Goal: Transaction & Acquisition: Purchase product/service

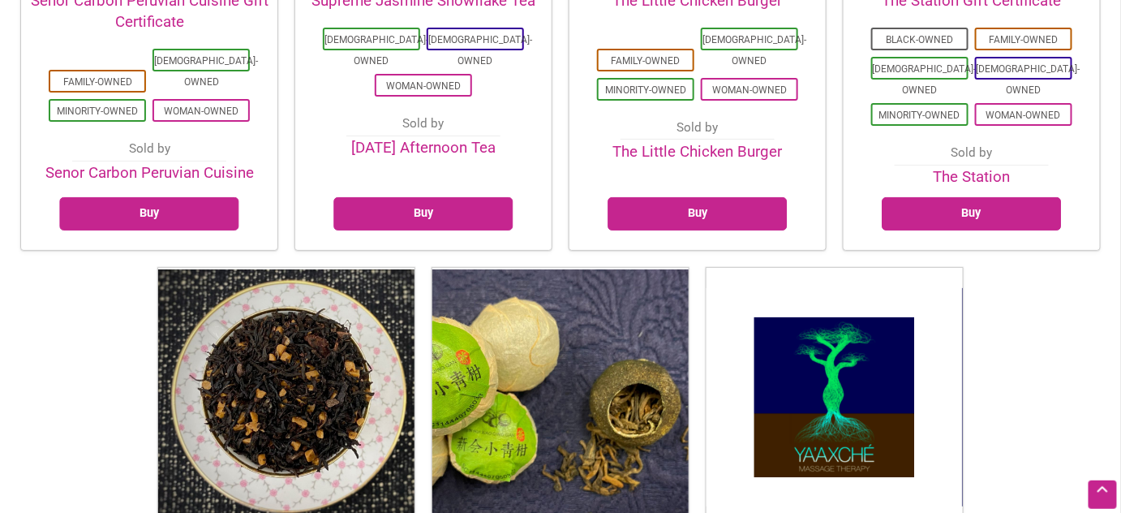
scroll to position [4418, 0]
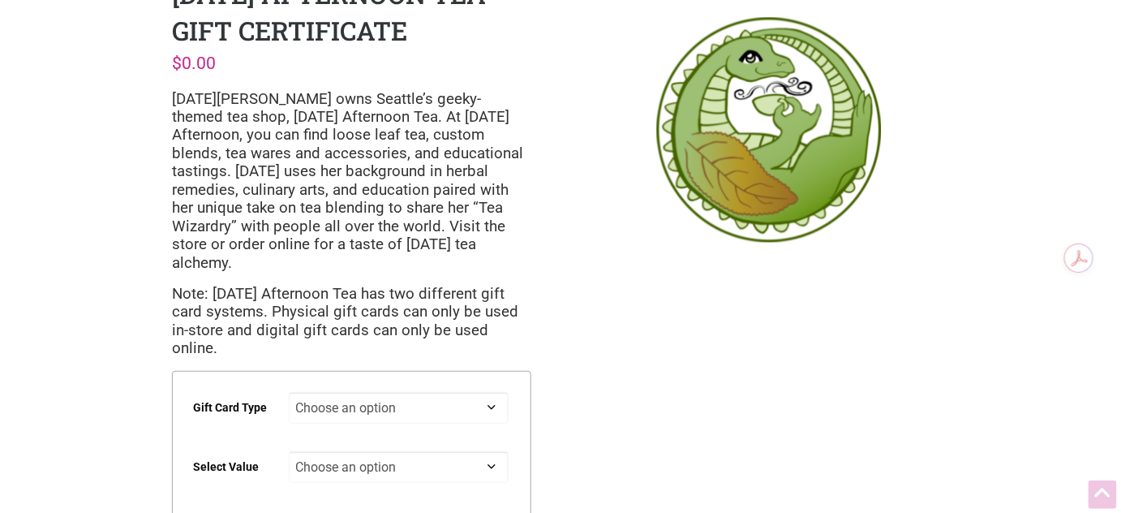
scroll to position [117, 0]
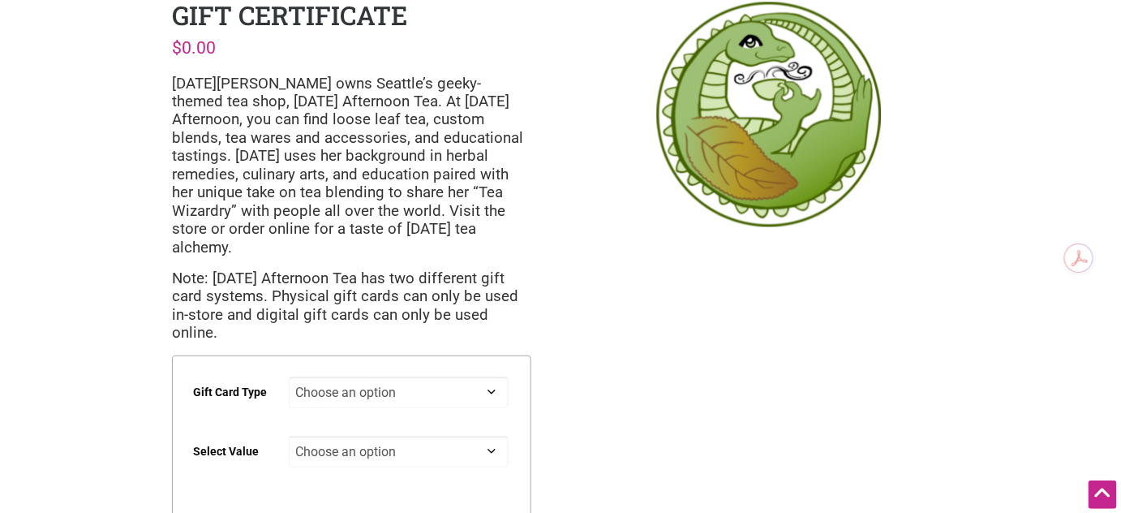
click at [488, 376] on select "Choose an option Digital Physical" at bounding box center [399, 392] width 221 height 32
click at [525, 298] on p "Note: [DATE] Afternoon Tea has two different gift card systems. Physical gift c…" at bounding box center [351, 305] width 359 height 73
